Goal: Check status

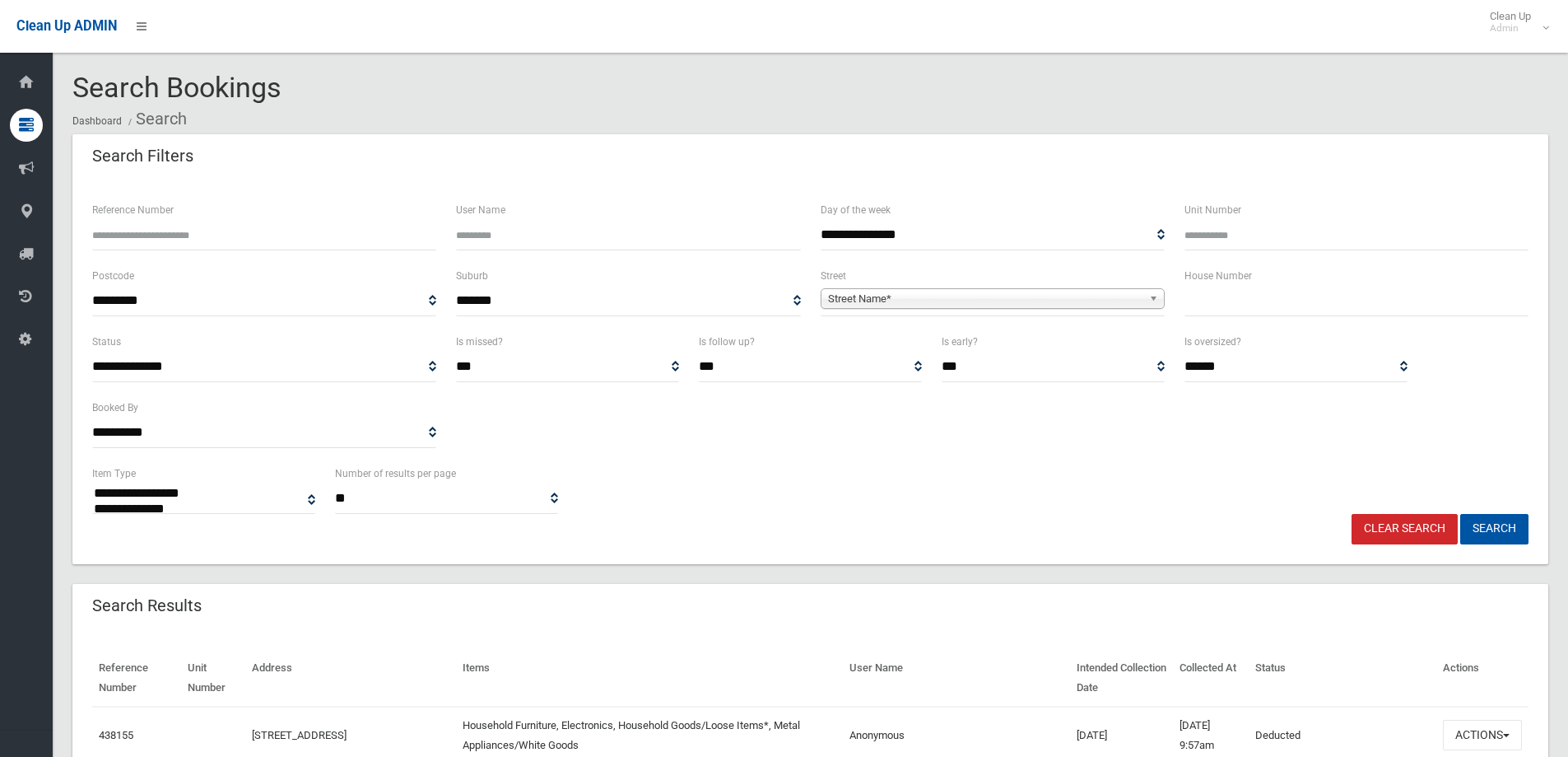
select select
paste input "******"
type input "******"
click at [1484, 524] on button "Search" at bounding box center [1494, 529] width 68 height 30
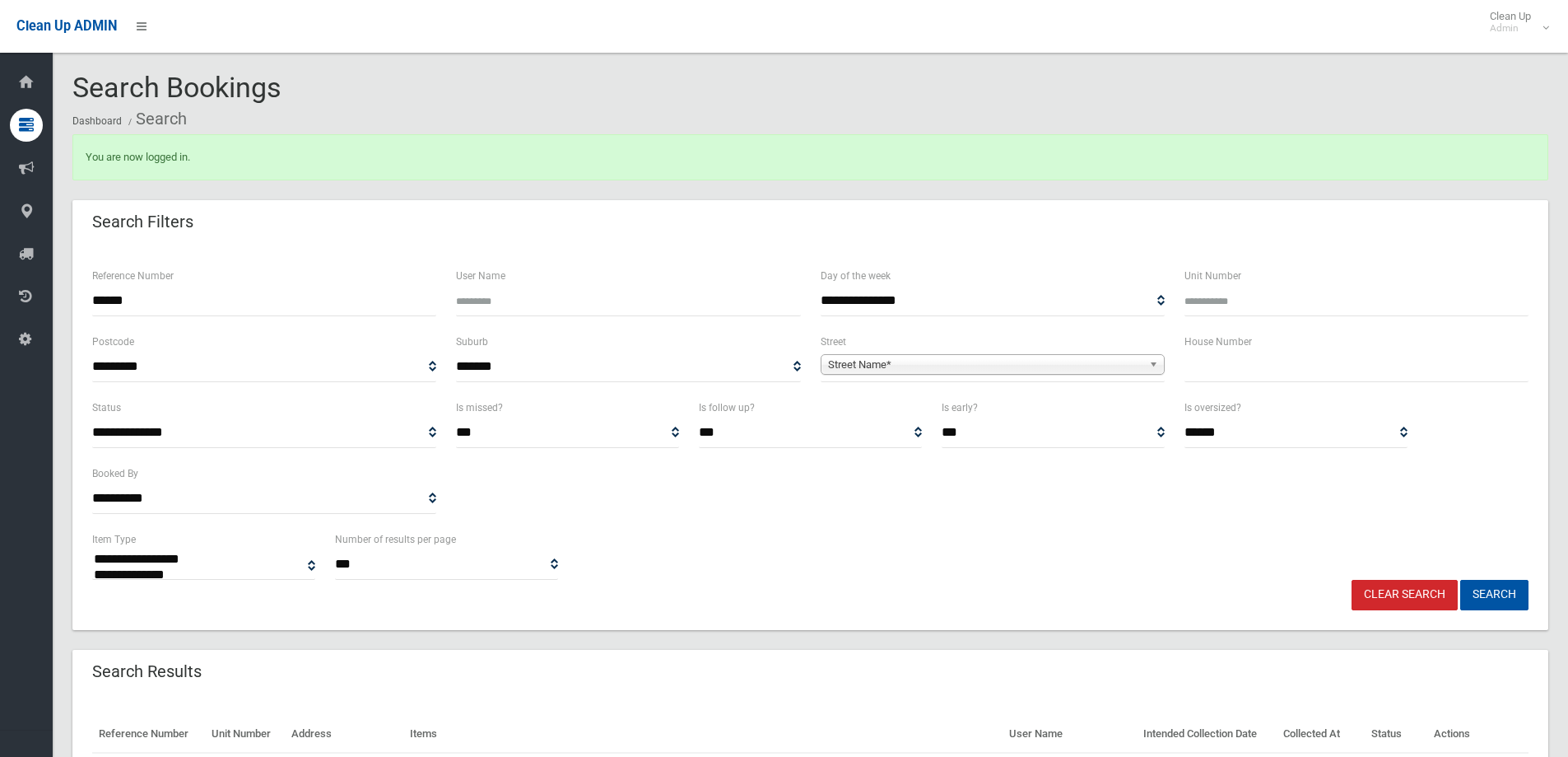
select select
click at [189, 292] on input "******" at bounding box center [264, 301] width 344 height 30
click at [1504, 586] on button "Search" at bounding box center [1494, 595] width 68 height 30
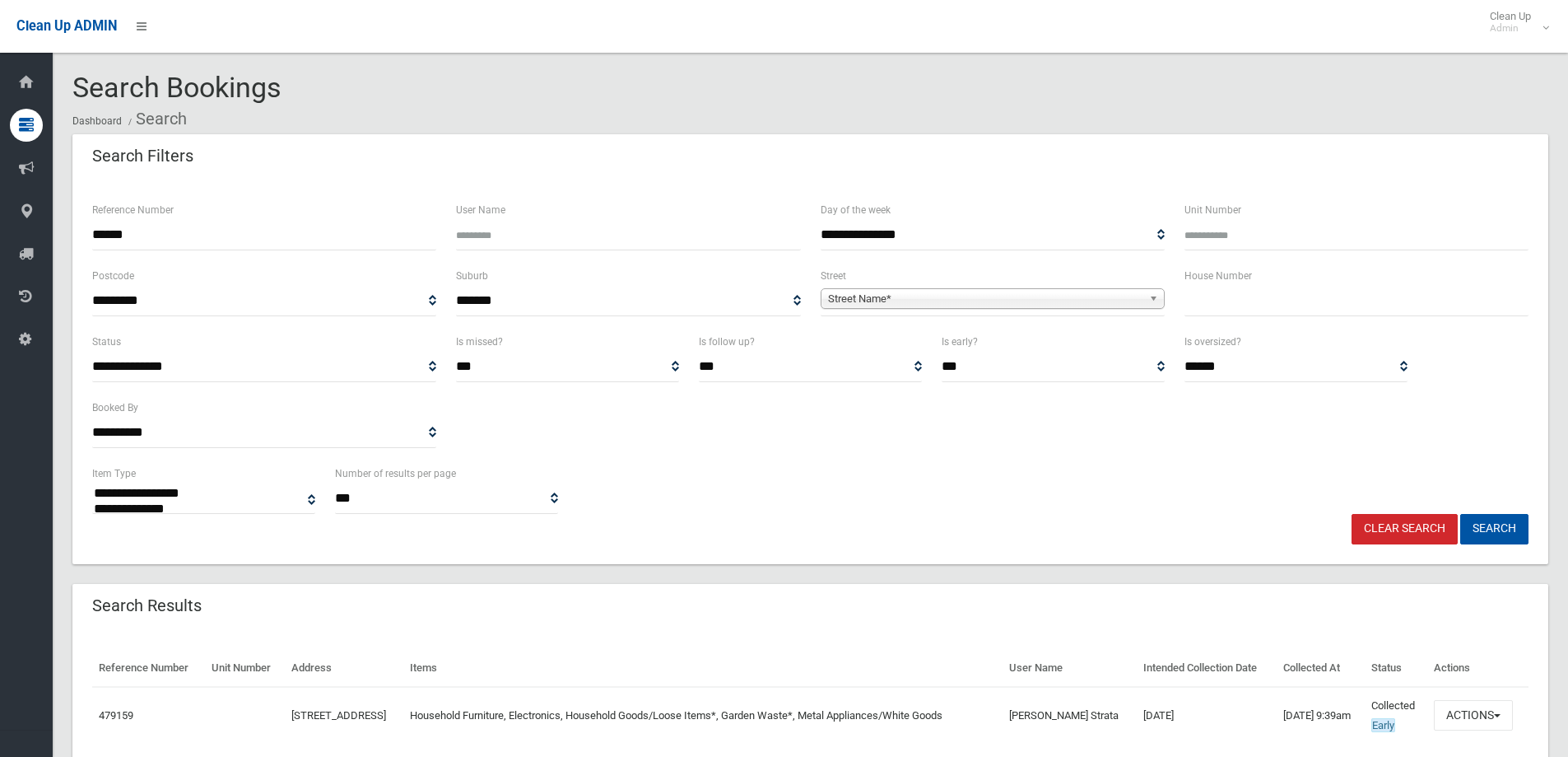
select select
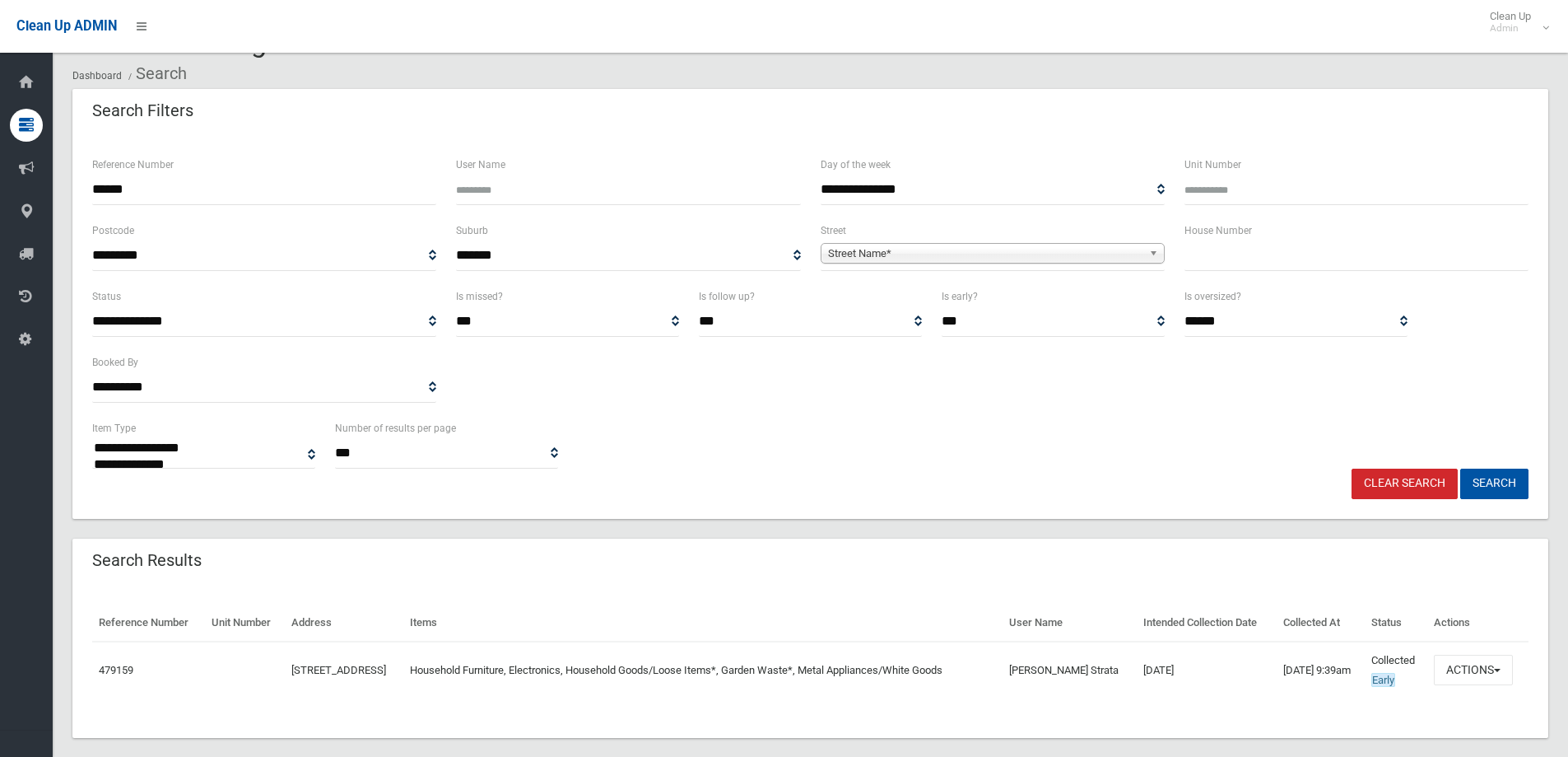
scroll to position [86, 0]
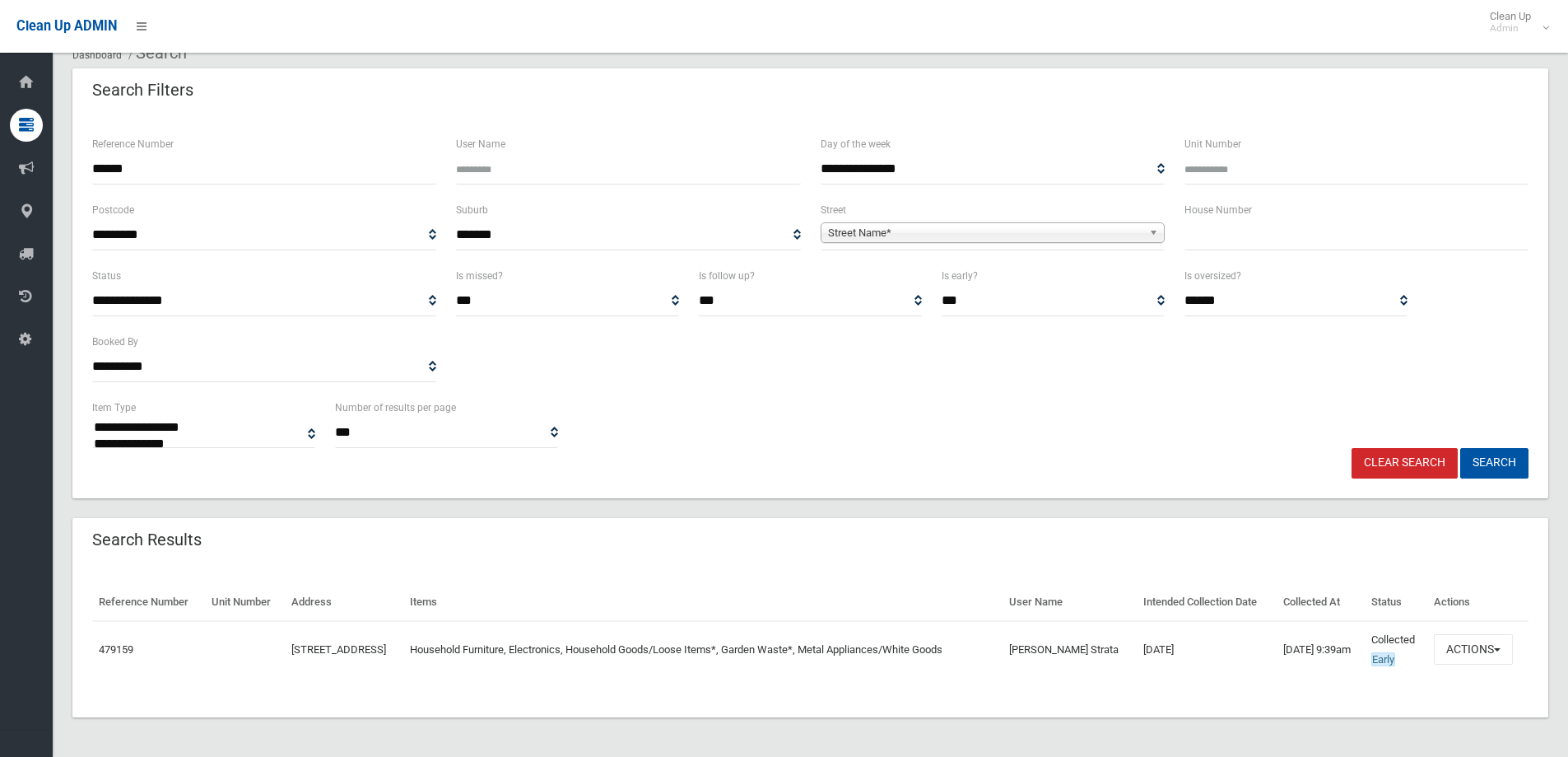
click at [1529, 657] on div "Reference Number Unit Number Address Items User Name Intended Collection Date C…" at bounding box center [810, 640] width 1476 height 153
click at [1501, 643] on button "Actions" at bounding box center [1473, 649] width 79 height 30
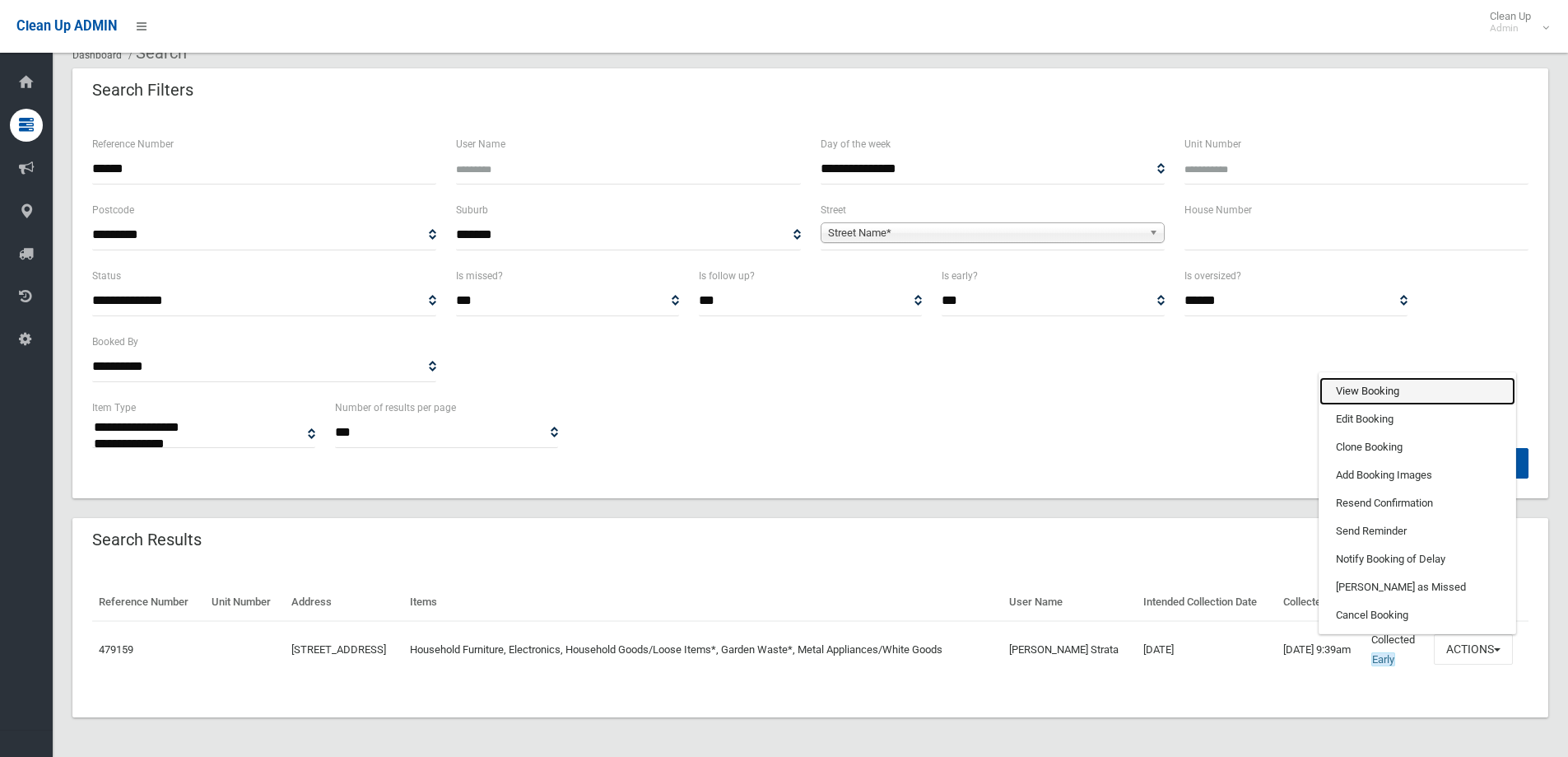
click at [1411, 390] on link "View Booking" at bounding box center [1417, 390] width 196 height 28
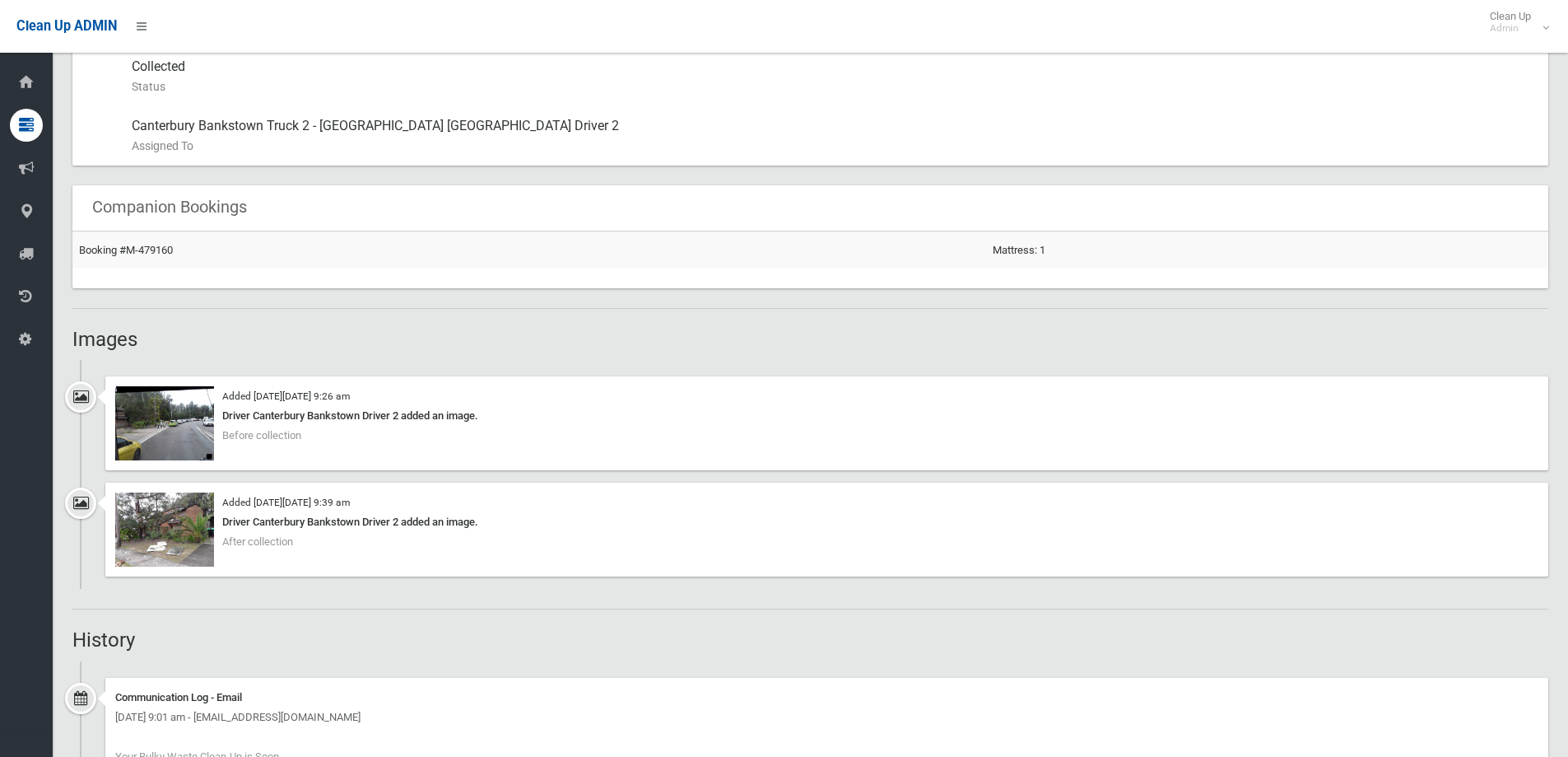
scroll to position [1220, 0]
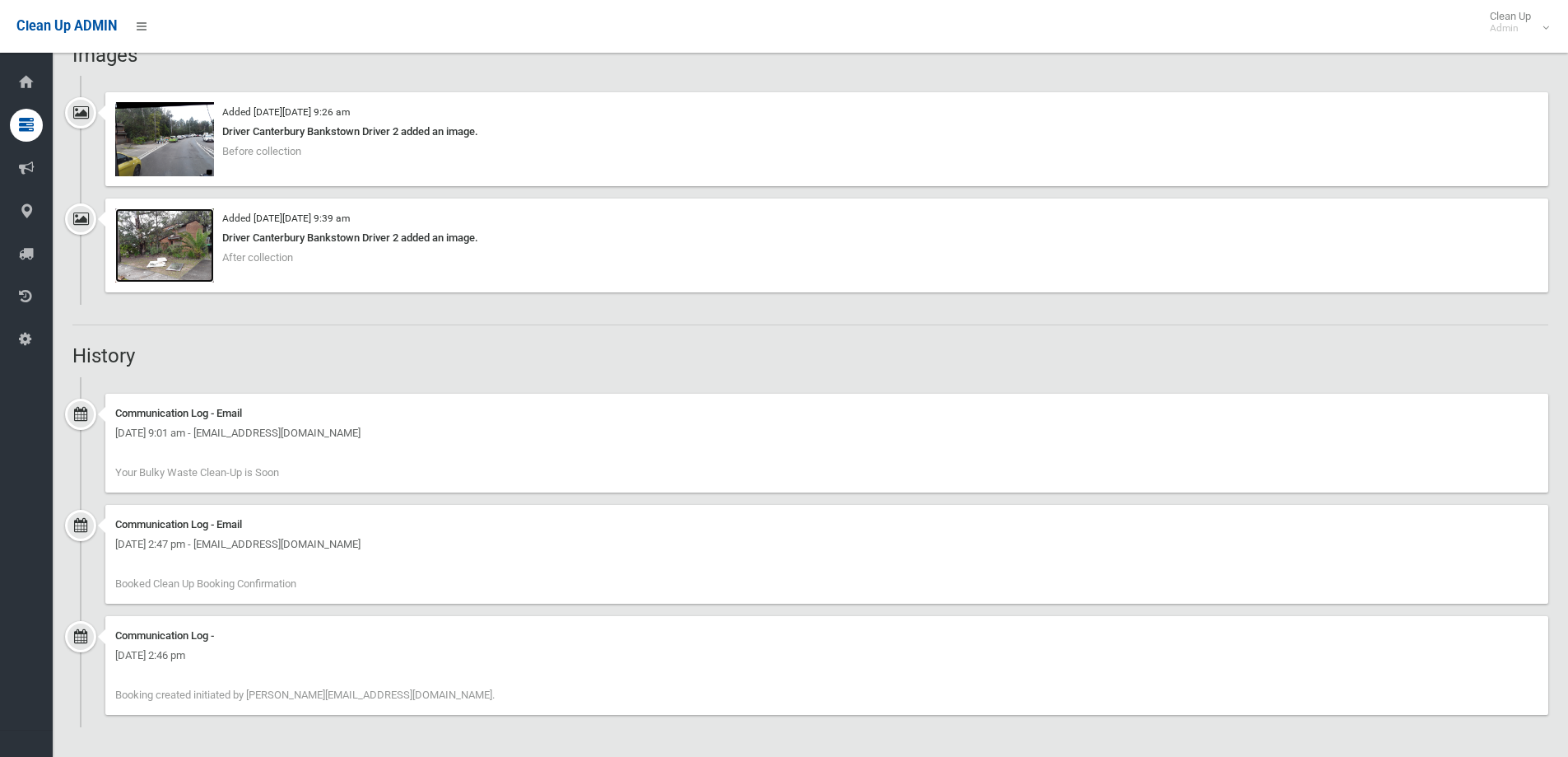
click at [198, 251] on img at bounding box center [165, 245] width 98 height 74
click at [204, 149] on img at bounding box center [165, 139] width 98 height 74
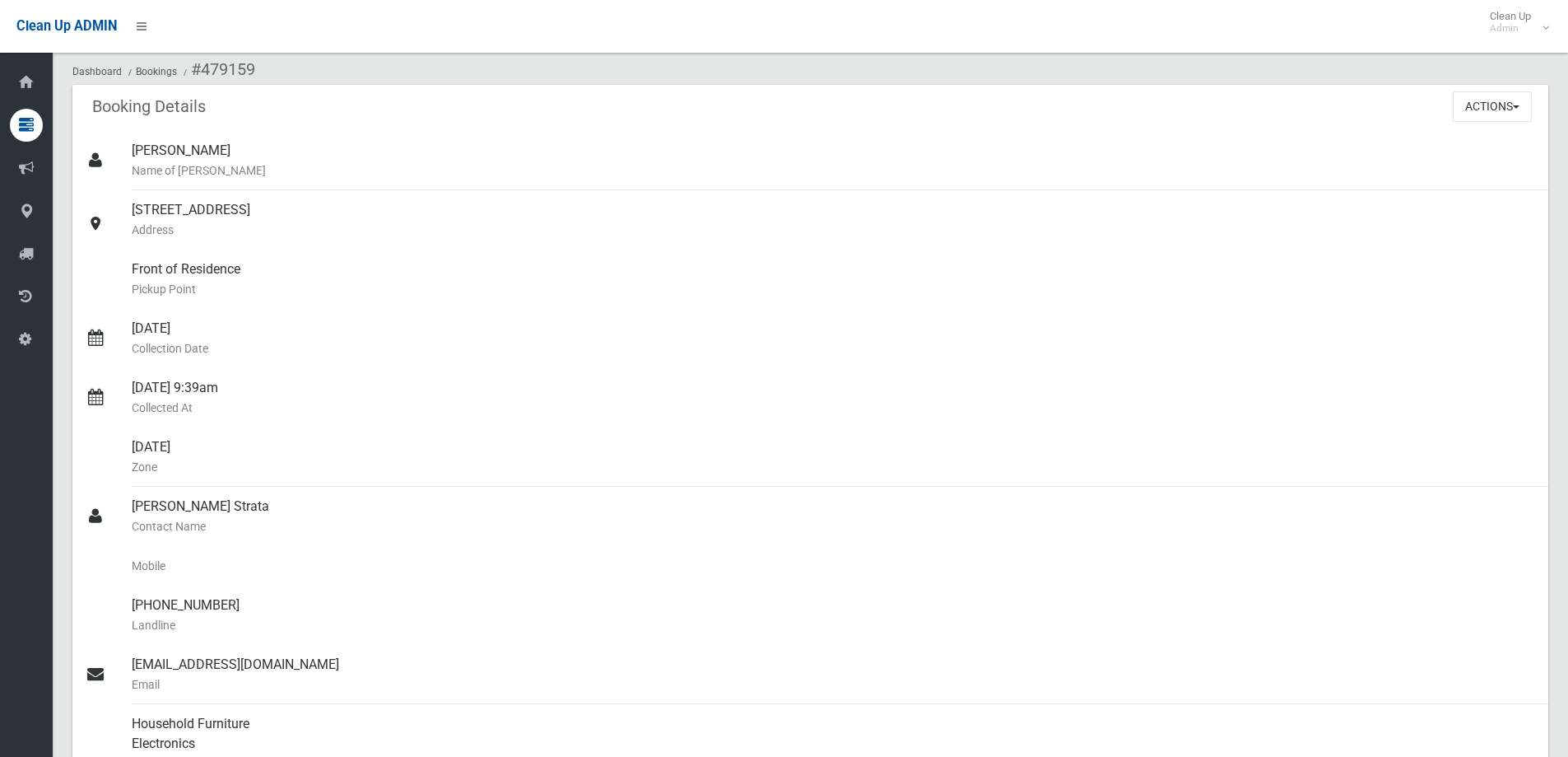
scroll to position [0, 0]
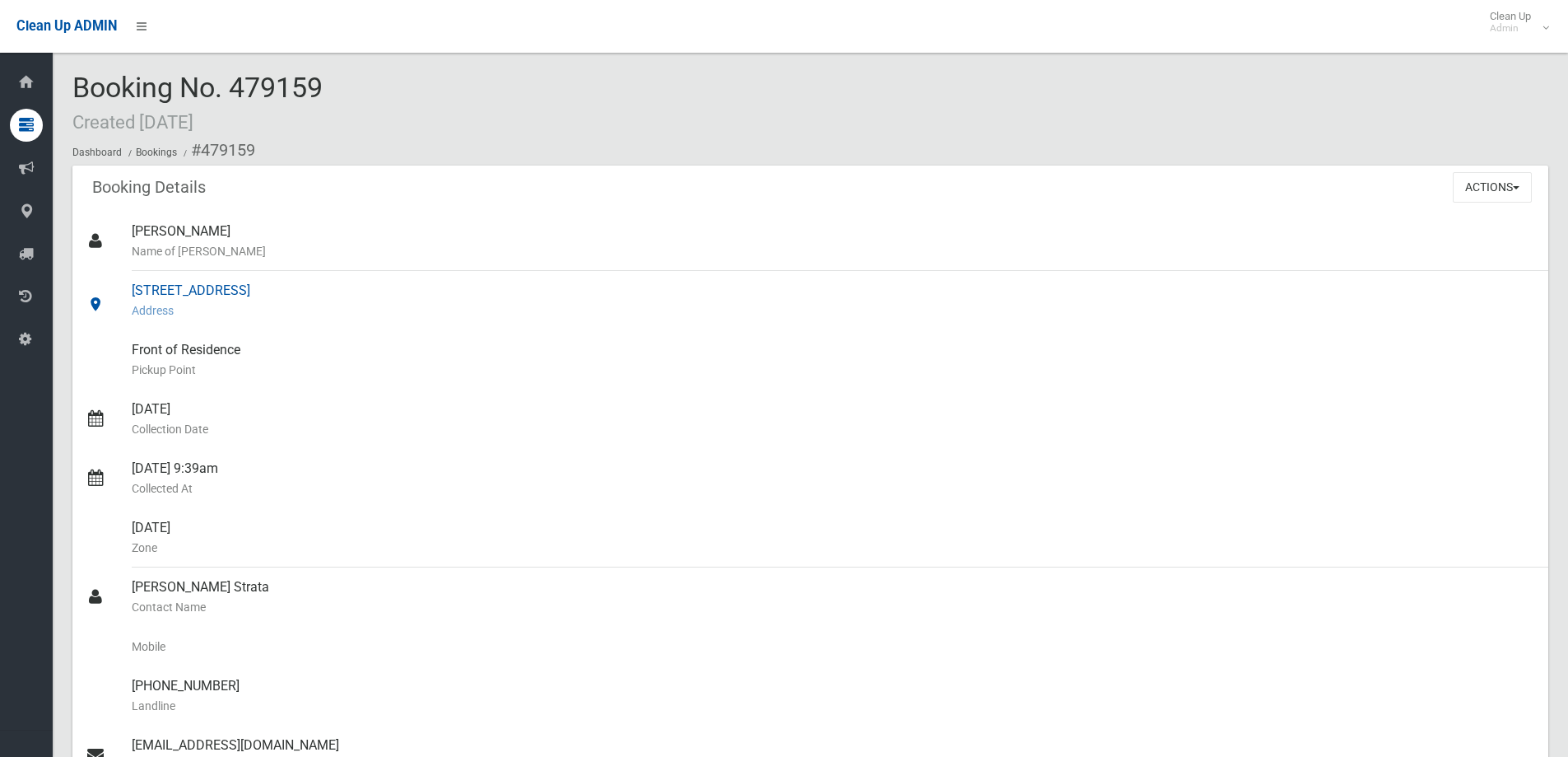
drag, startPoint x: 131, startPoint y: 286, endPoint x: 382, endPoint y: 296, distance: 251.2
click at [382, 296] on link "[STREET_ADDRESS] Address" at bounding box center [810, 301] width 1476 height 59
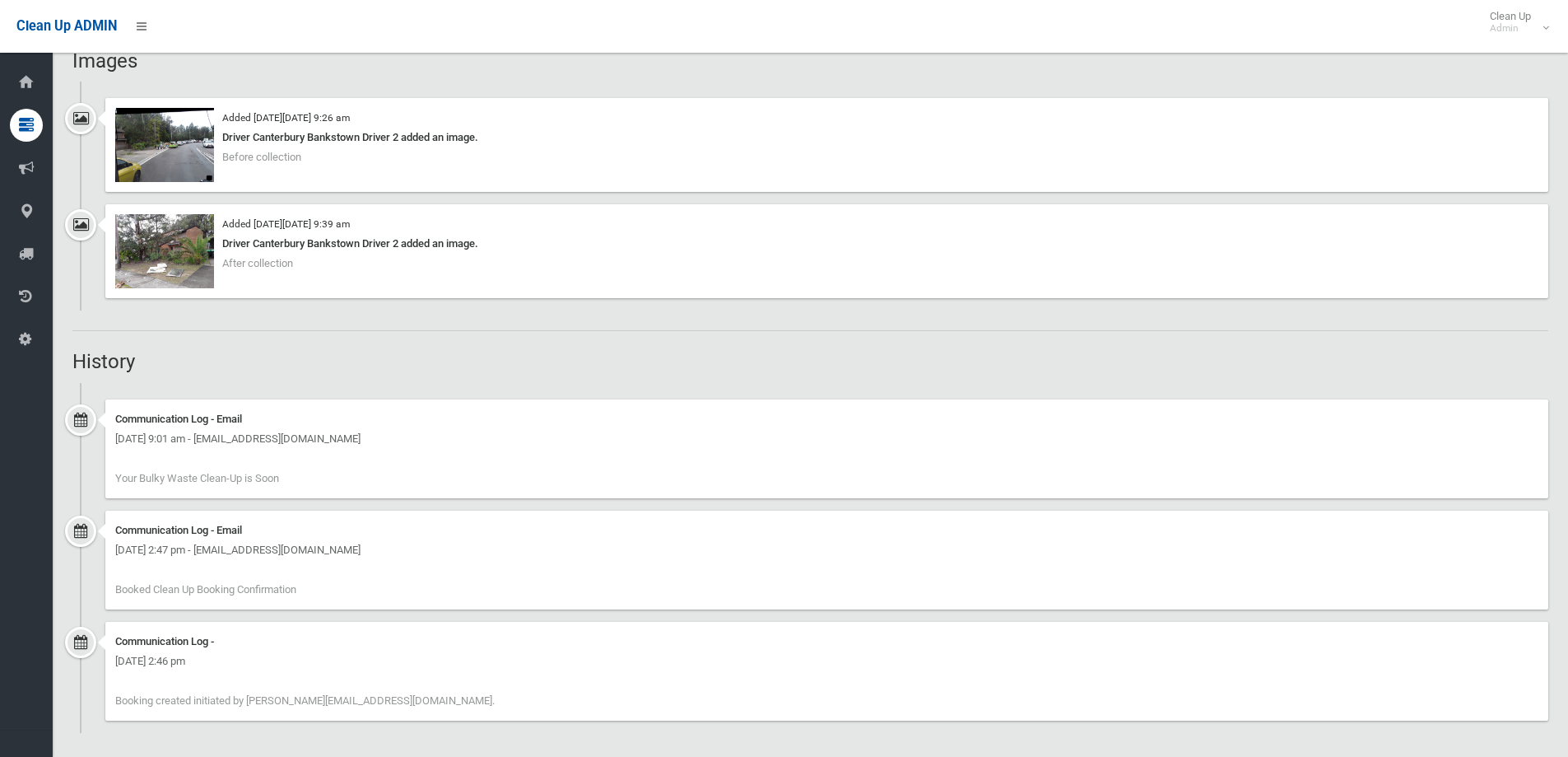
scroll to position [1220, 0]
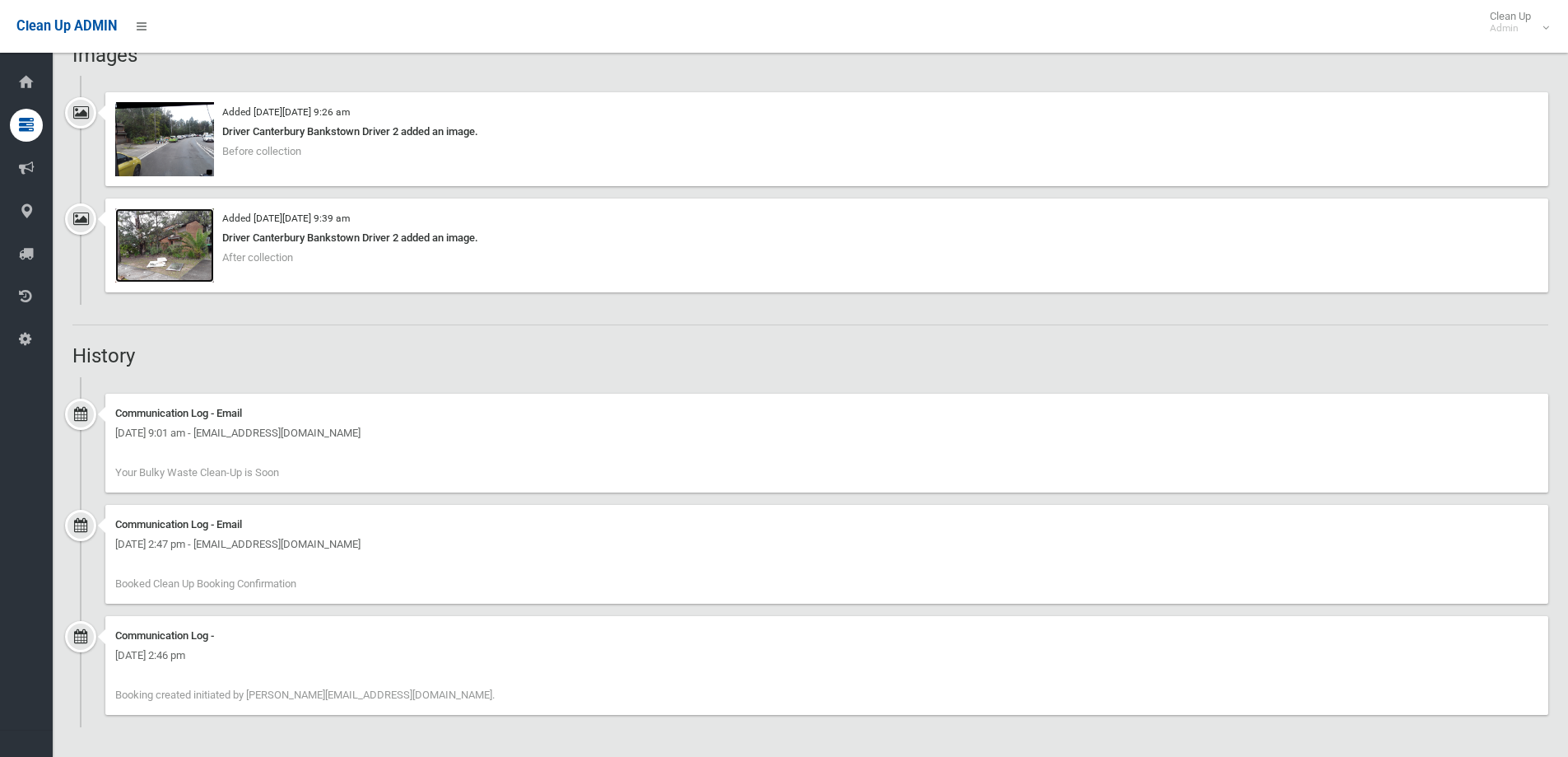
click at [200, 242] on img at bounding box center [165, 245] width 98 height 74
click at [113, 134] on div "Added [DATE][DATE] 9:26 am Driver Canterbury Bankstown Driver 2 added an image.…" at bounding box center [826, 139] width 1443 height 94
click at [141, 136] on img at bounding box center [165, 139] width 98 height 74
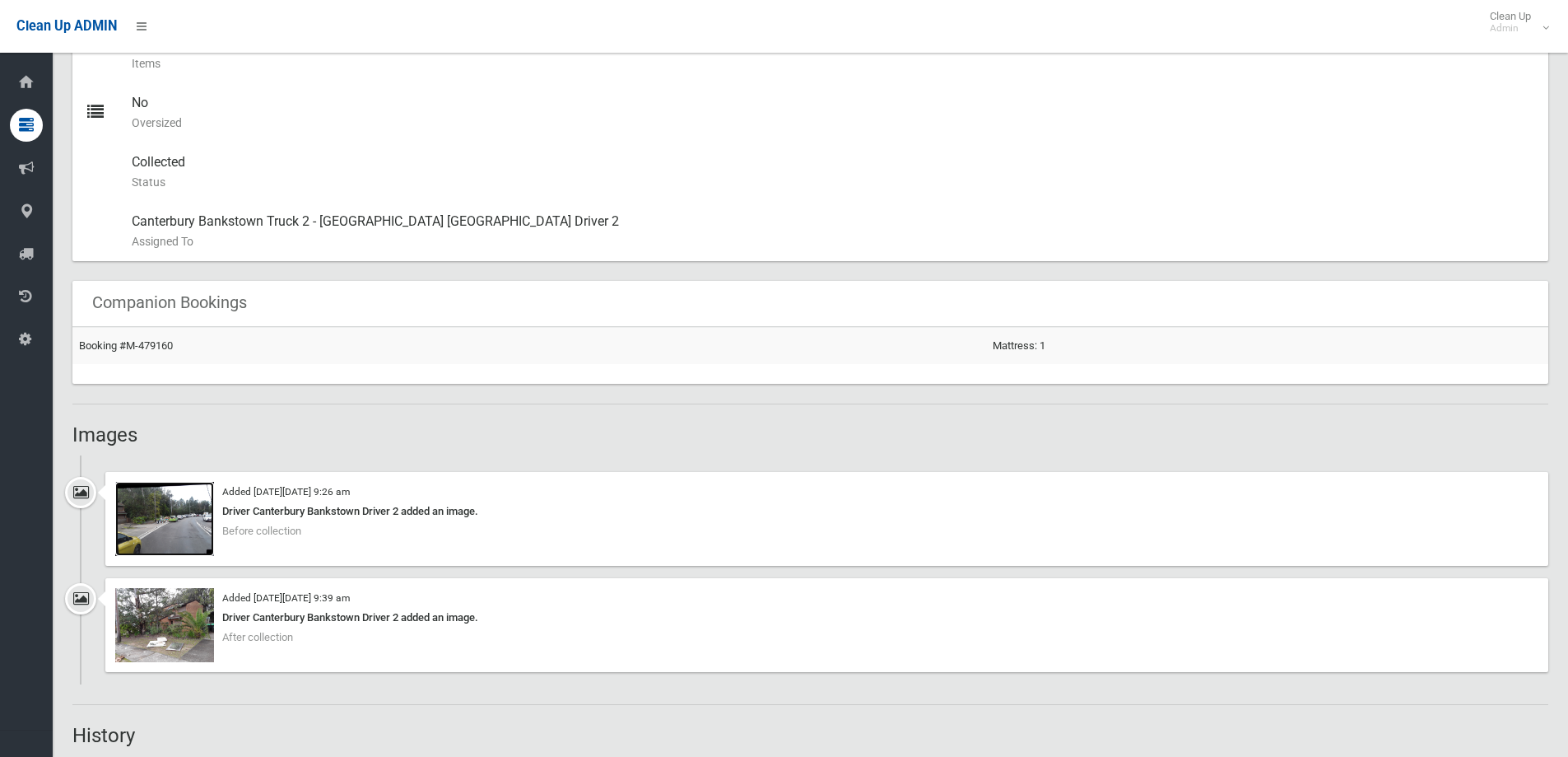
scroll to position [988, 0]
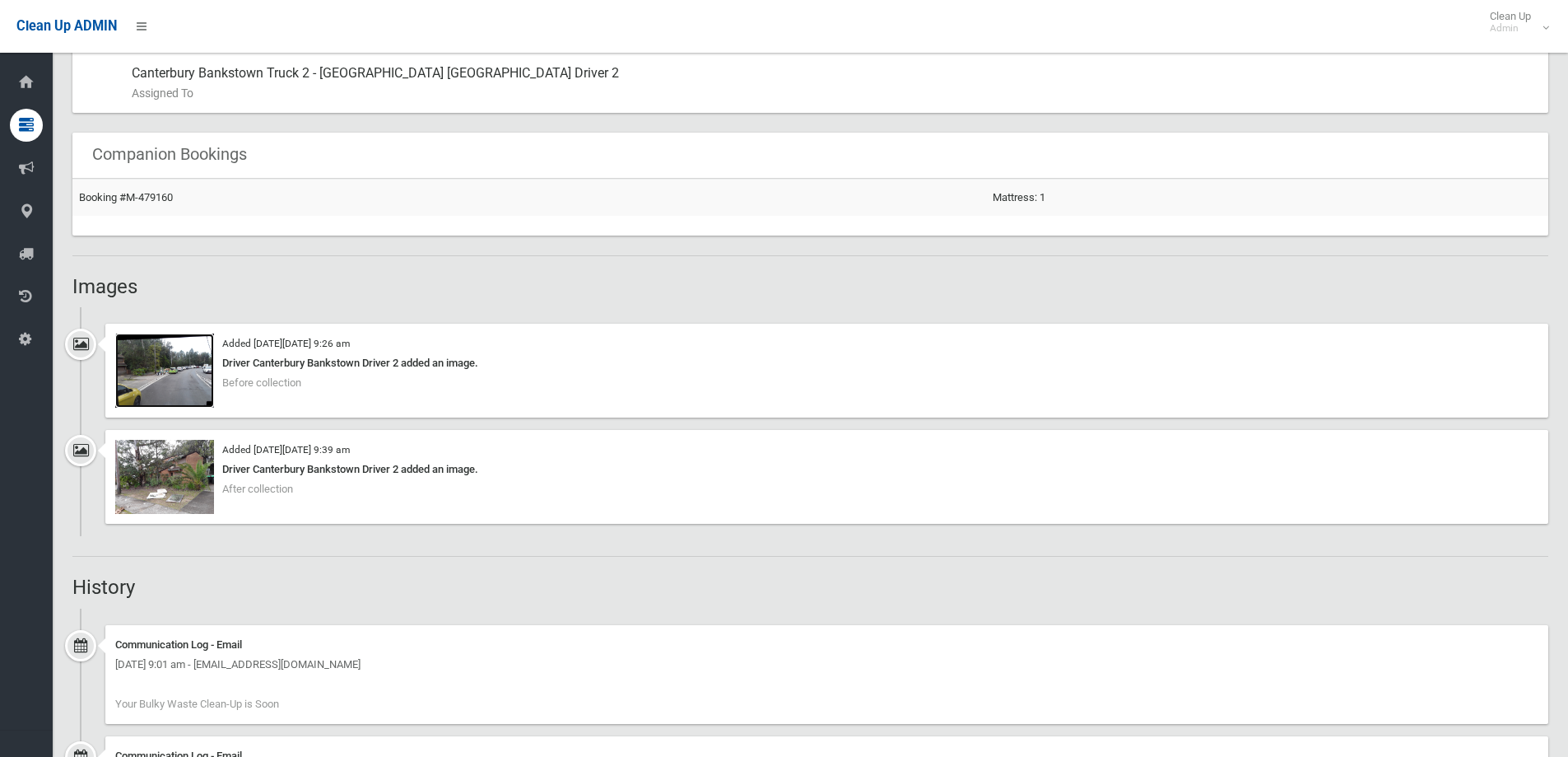
click at [151, 361] on img at bounding box center [165, 370] width 98 height 74
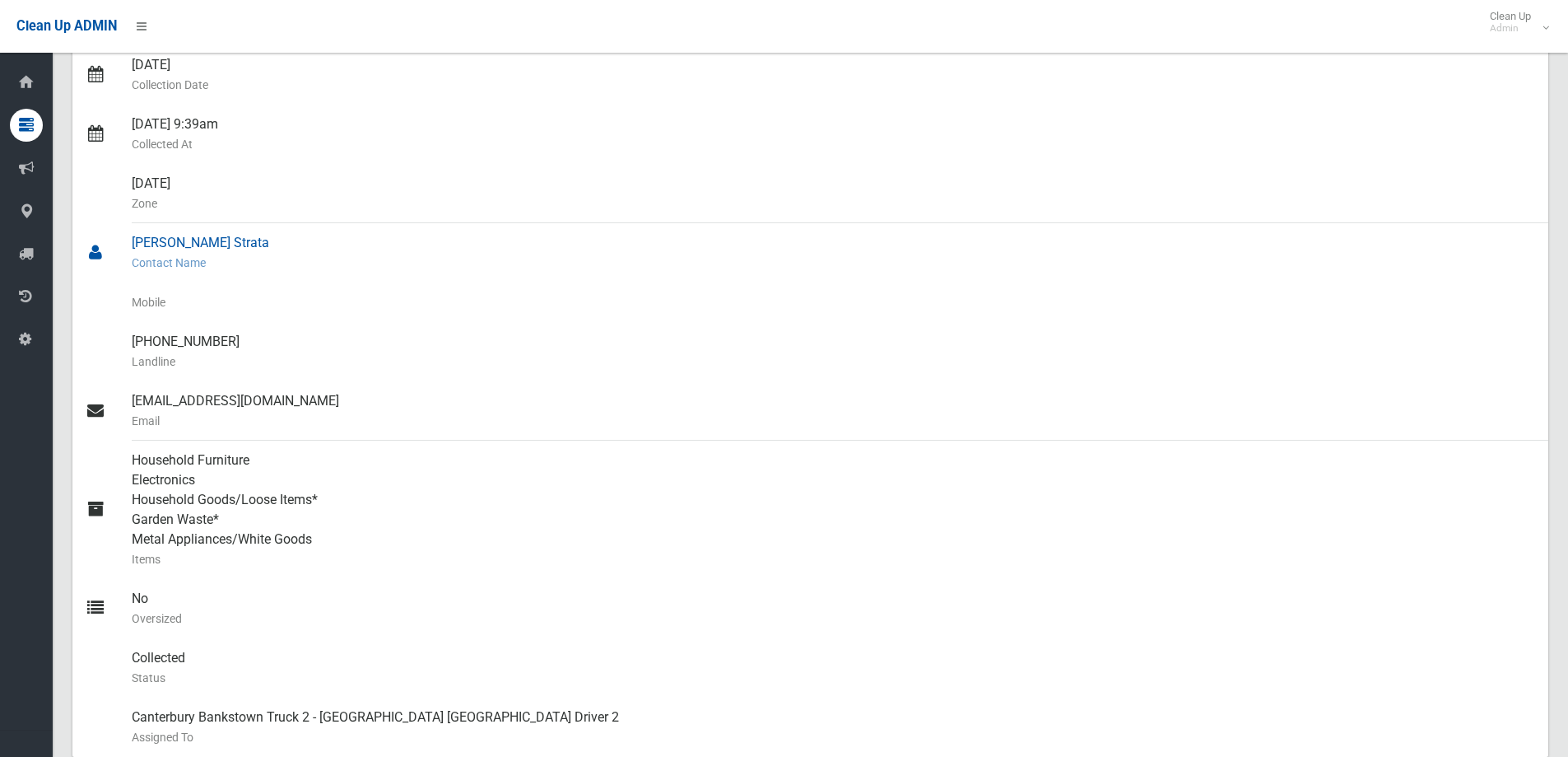
scroll to position [0, 0]
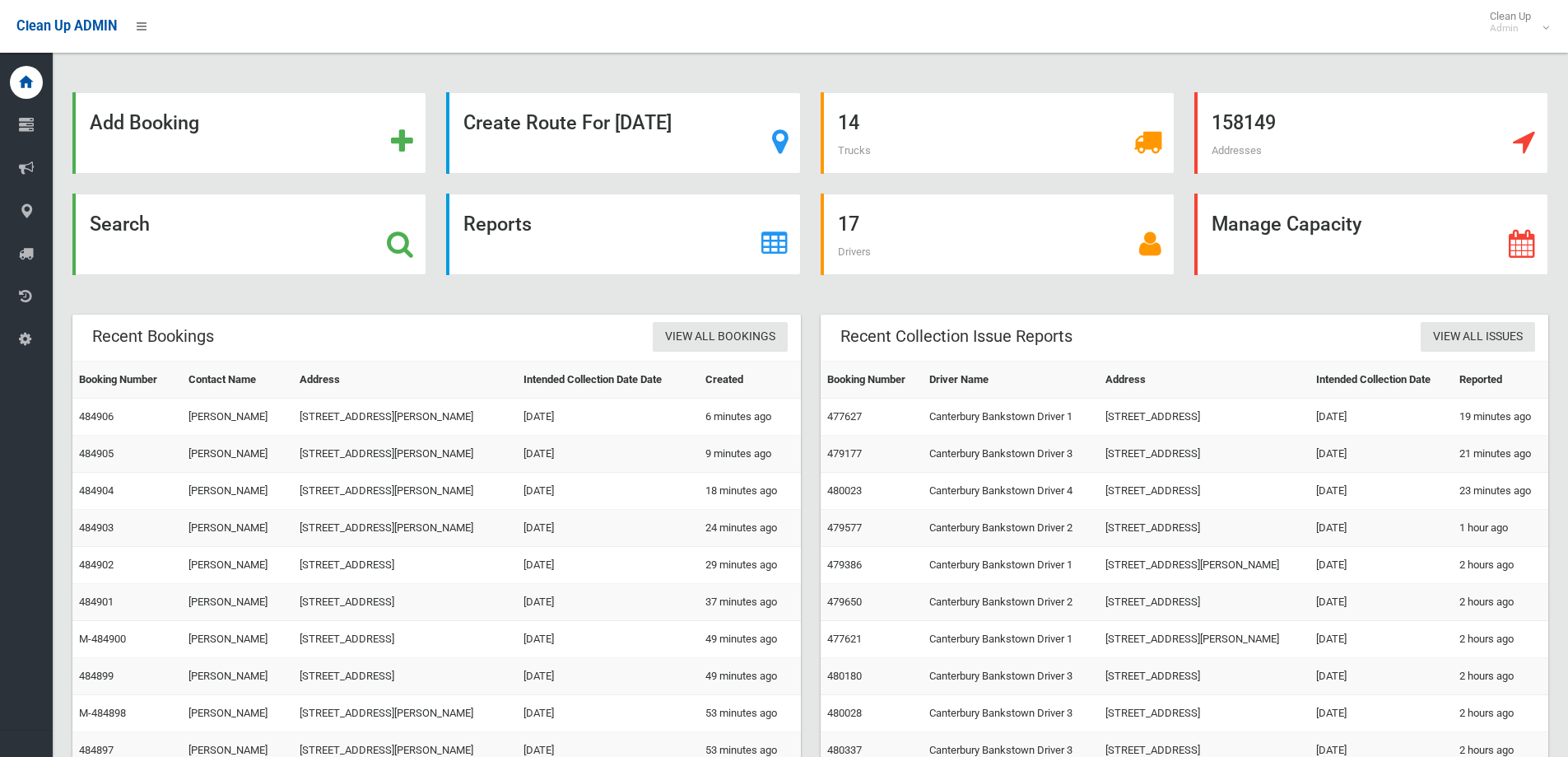
click at [816, 176] on div "14 Trucks" at bounding box center [997, 142] width 374 height 101
